Goal: Task Accomplishment & Management: Manage account settings

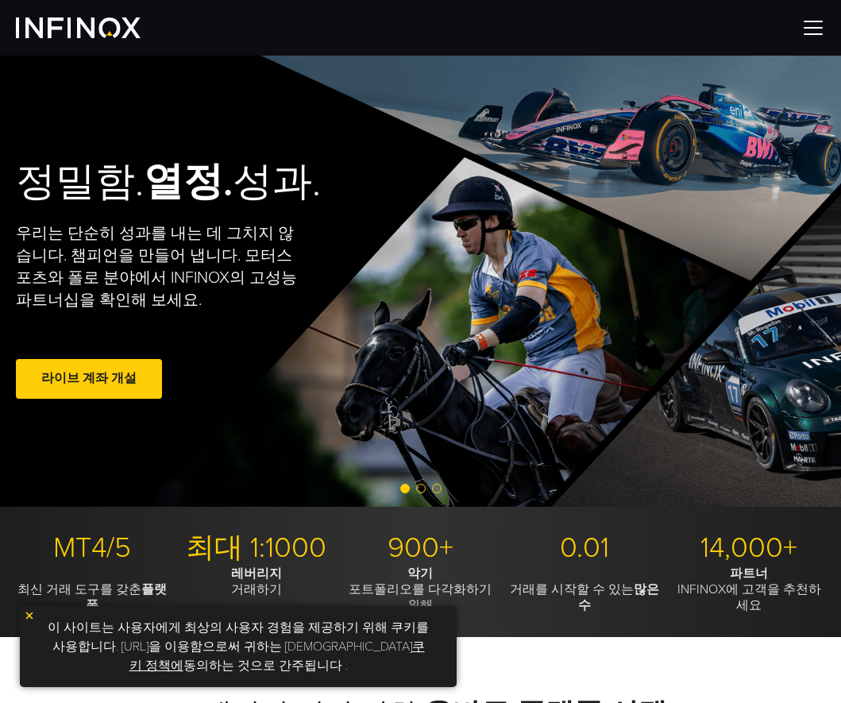
drag, startPoint x: 815, startPoint y: 27, endPoint x: 741, endPoint y: 37, distance: 74.6
click at [815, 27] on img at bounding box center [813, 28] width 24 height 24
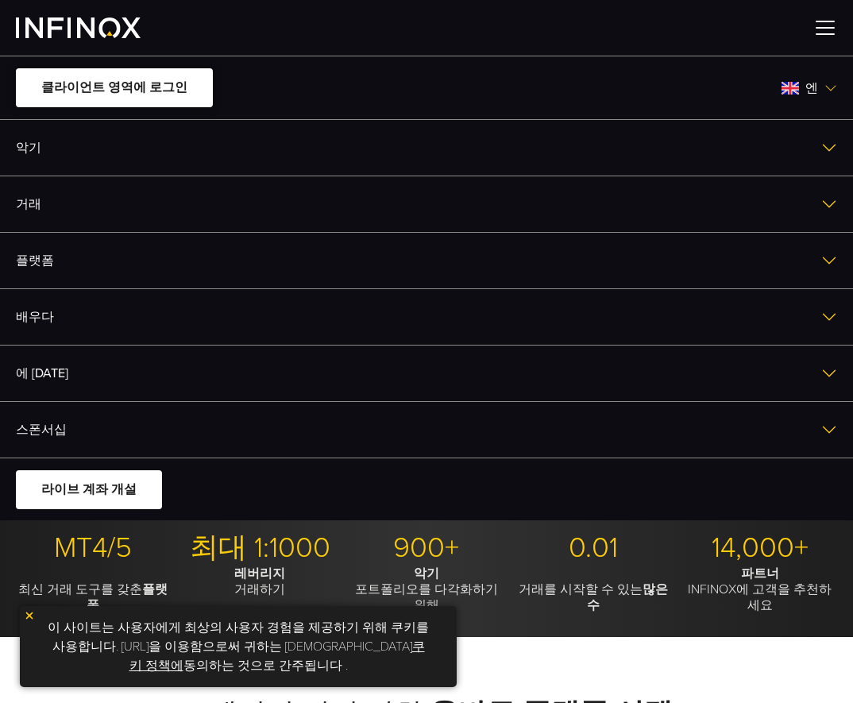
click at [148, 80] on font "클라이언트 영역에 로그인" at bounding box center [114, 87] width 146 height 16
click at [168, 91] on font "클라이언트 영역에 로그인" at bounding box center [114, 87] width 146 height 16
